Goal: Find specific page/section: Find specific page/section

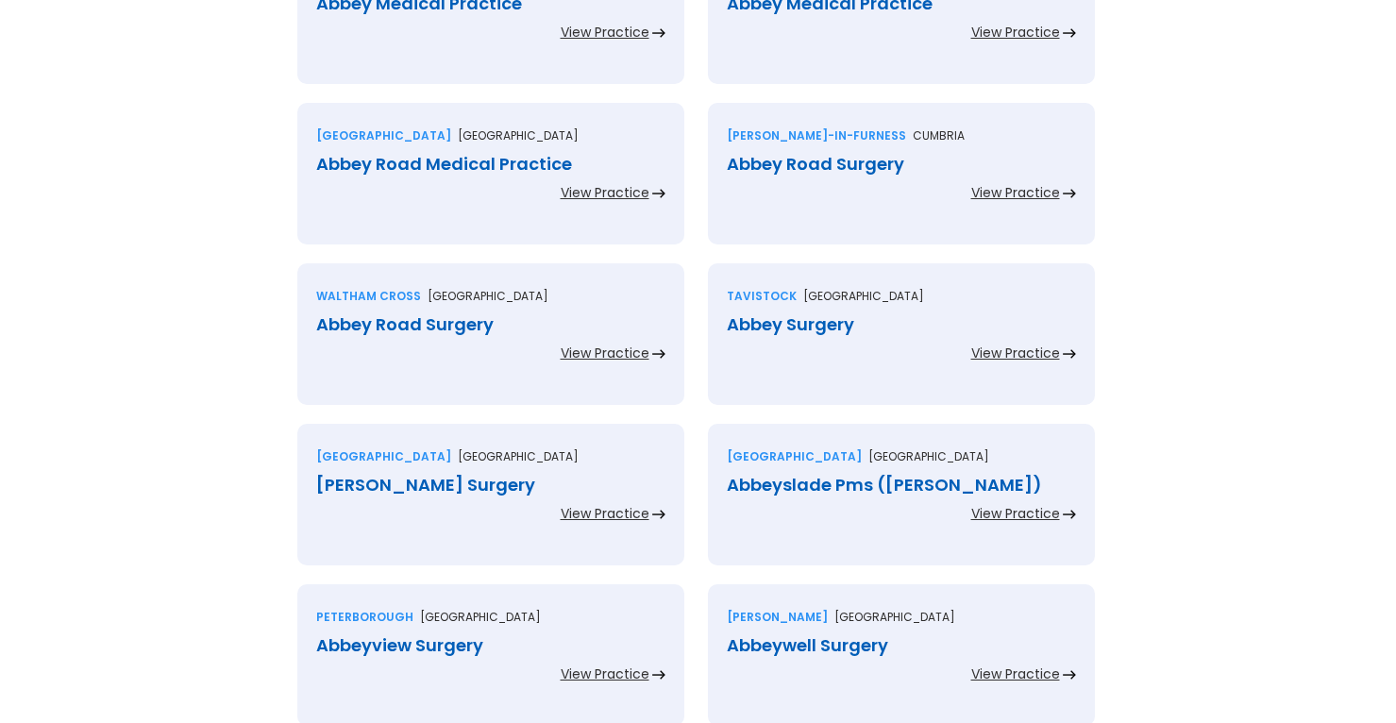
scroll to position [3493, 0]
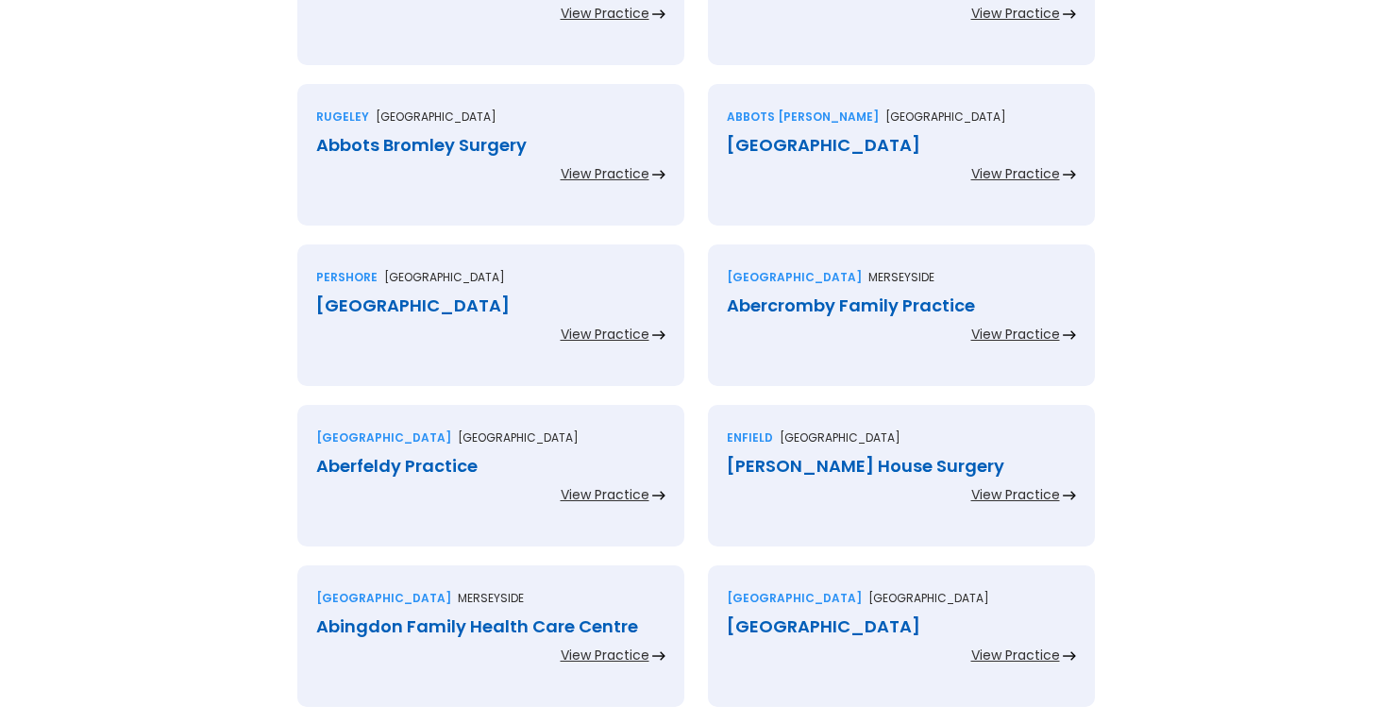
click at [1054, 488] on div "View Practice" at bounding box center [1015, 494] width 89 height 19
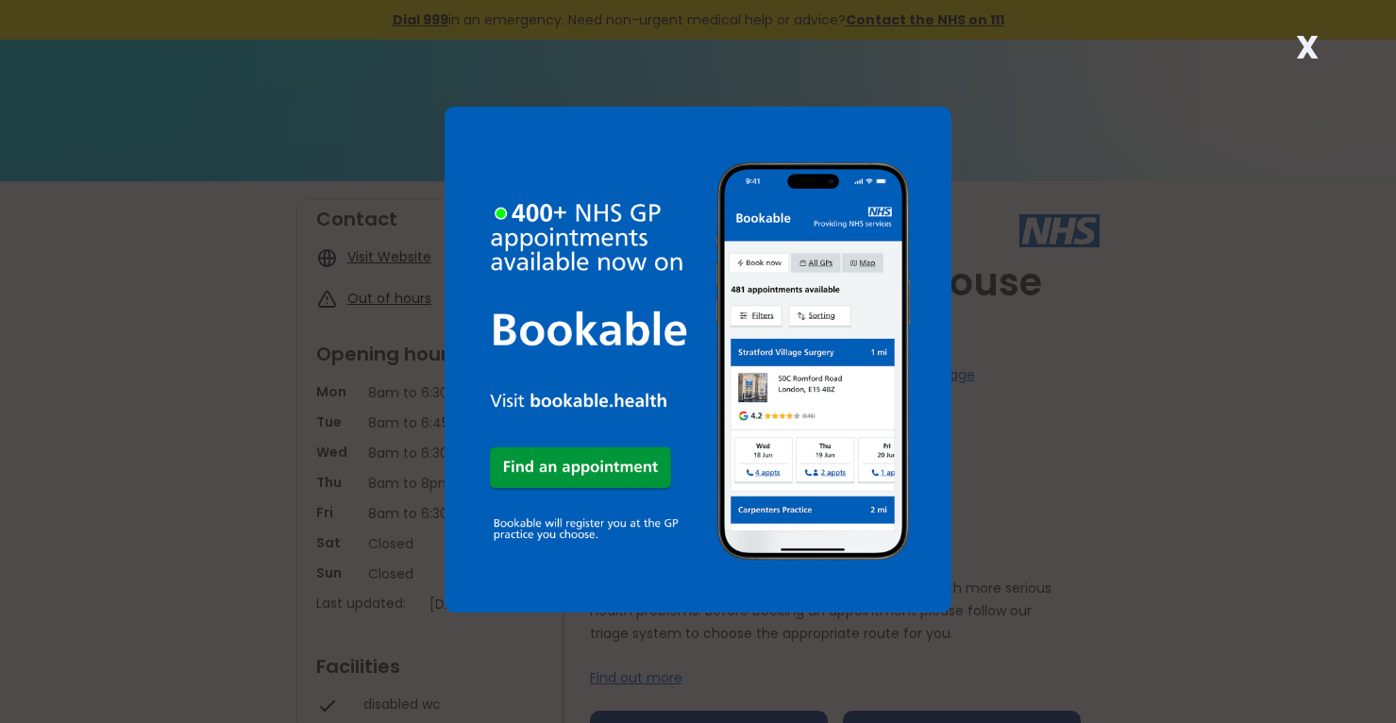
click at [1299, 48] on strong "X" at bounding box center [1307, 47] width 23 height 45
